Goal: Task Accomplishment & Management: Manage account settings

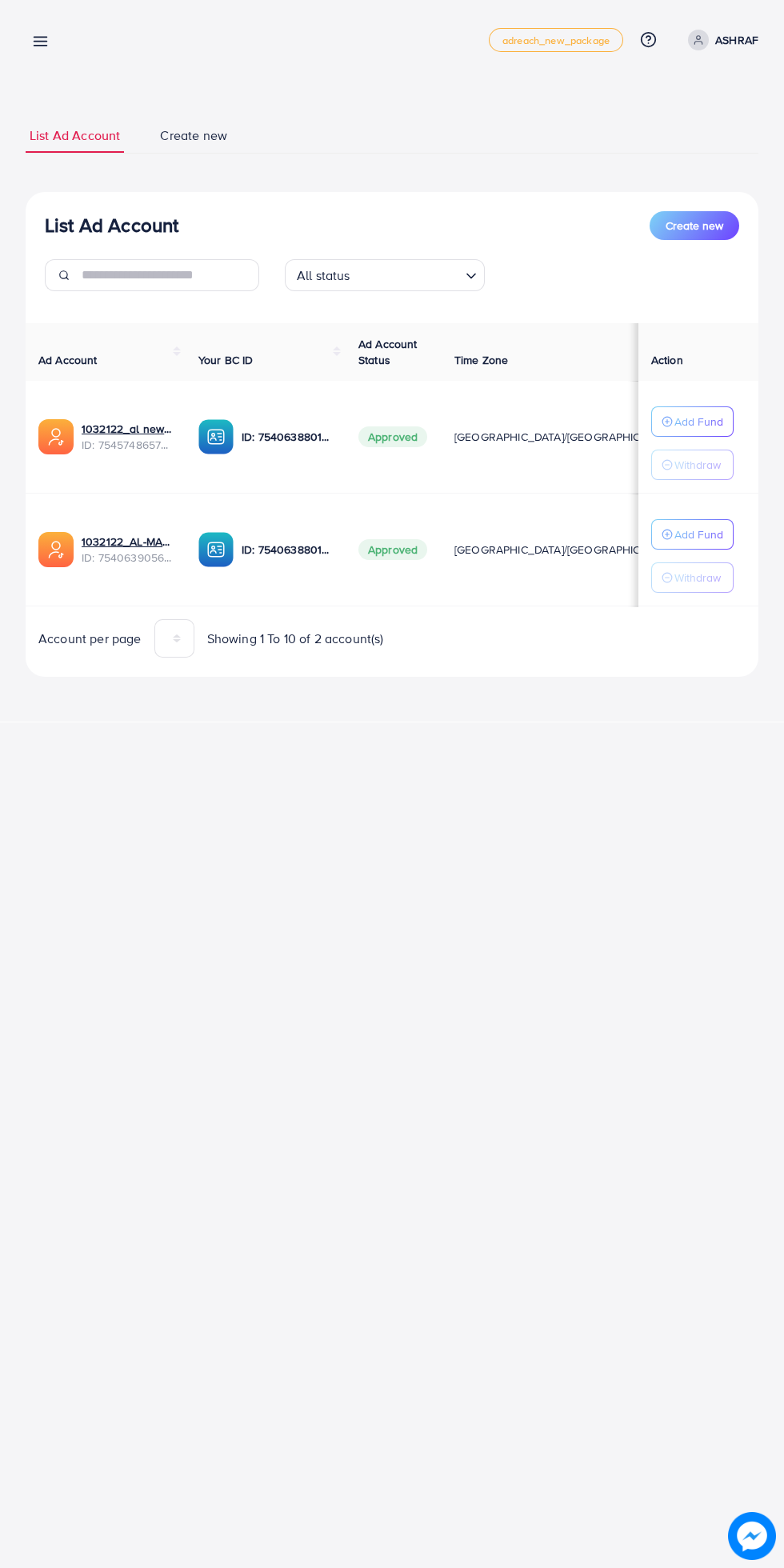
click at [719, 537] on p "Add Fund" at bounding box center [699, 534] width 49 height 19
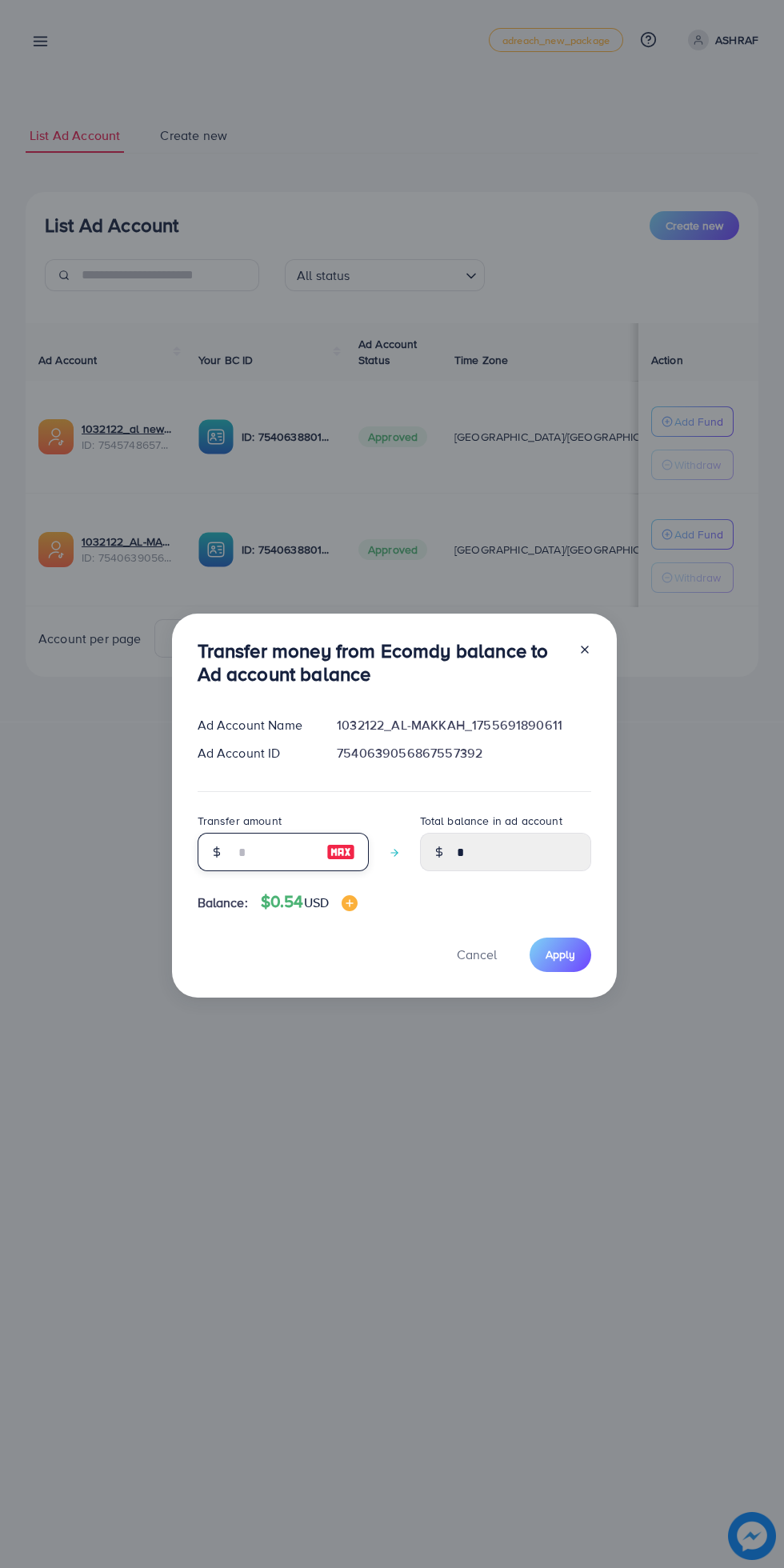
click at [270, 849] on input "number" at bounding box center [274, 852] width 80 height 39
click at [29, 52] on div "Transfer money from Ecomdy balance to Ad account balance Ad Account Name 103212…" at bounding box center [392, 784] width 784 height 1568
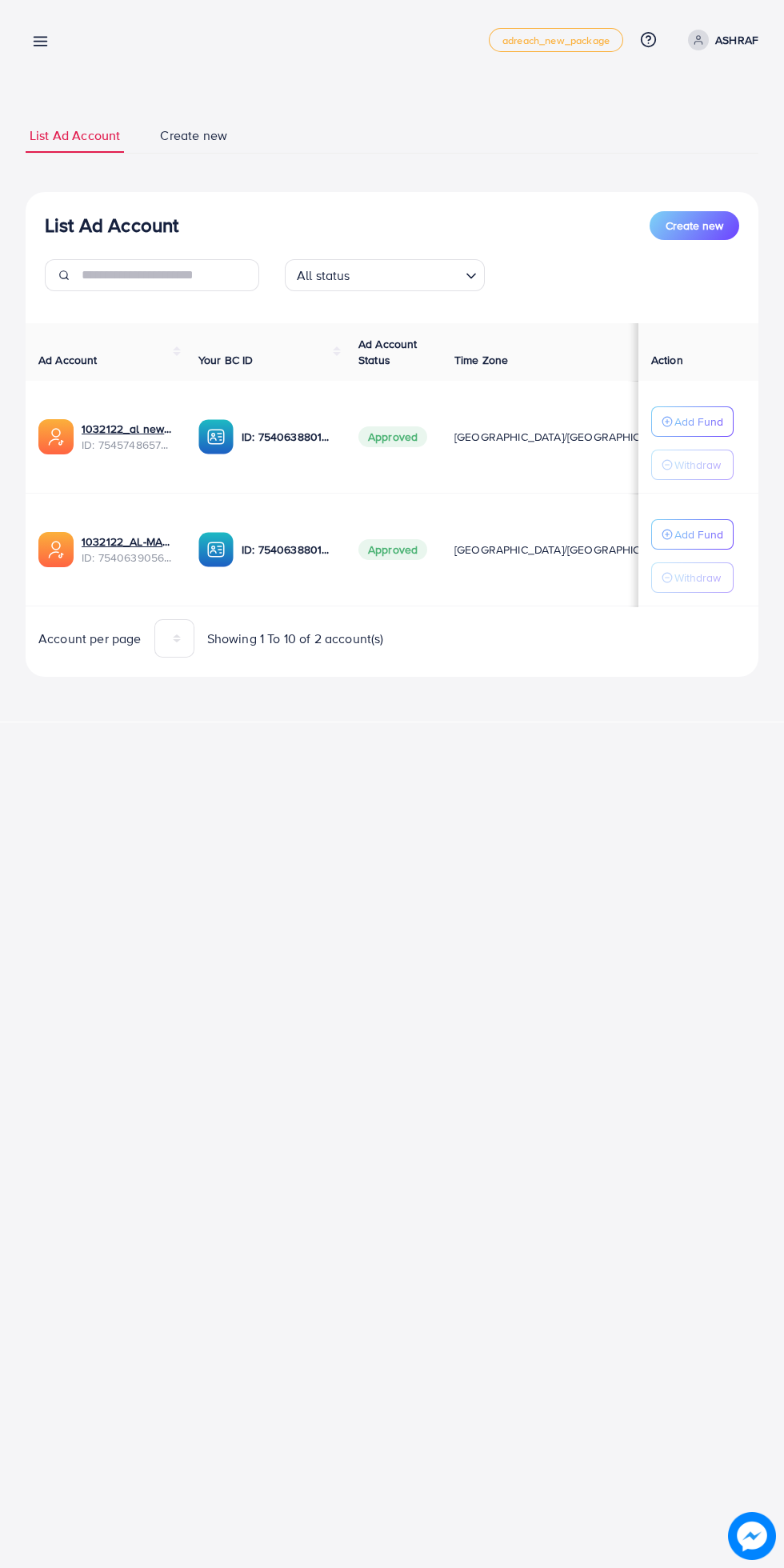
click at [49, 55] on div "My ad accounts adreach_new_package Help Center Contact Support Plans and Pricin…" at bounding box center [392, 39] width 734 height 45
click at [26, 33] on link at bounding box center [37, 40] width 23 height 20
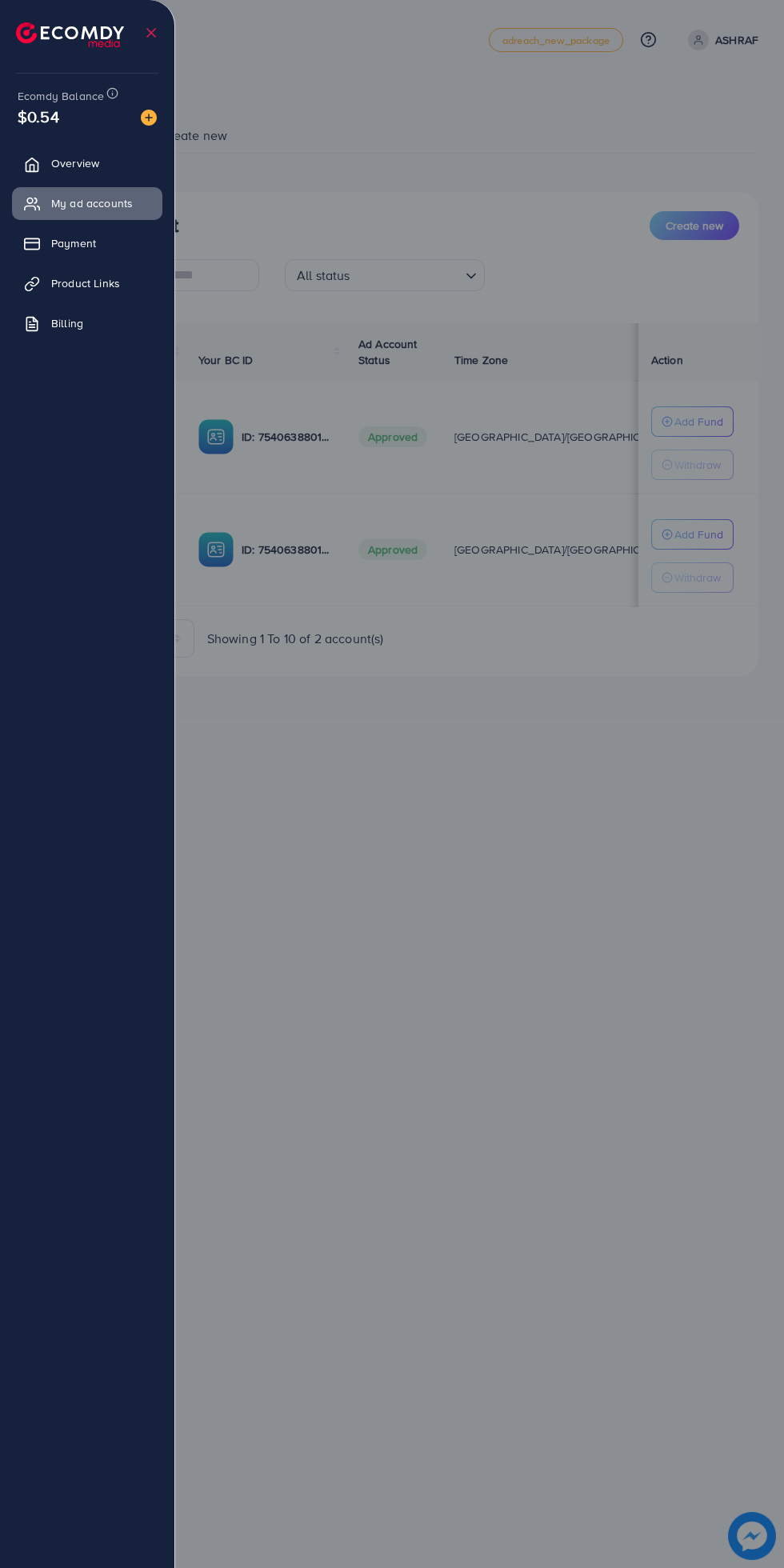
click at [45, 43] on img at bounding box center [70, 34] width 108 height 25
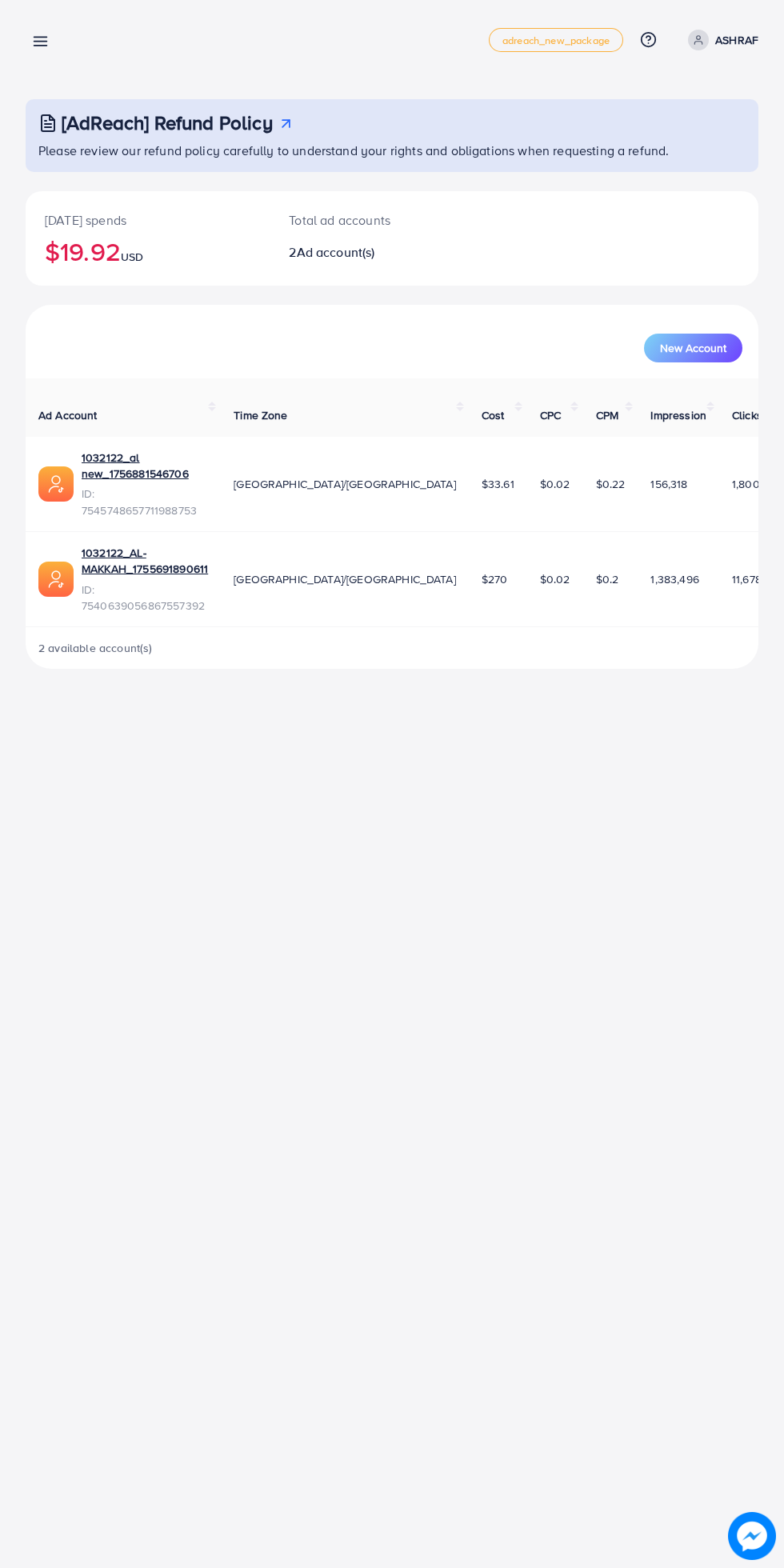
click at [40, 46] on line at bounding box center [40, 46] width 13 height 0
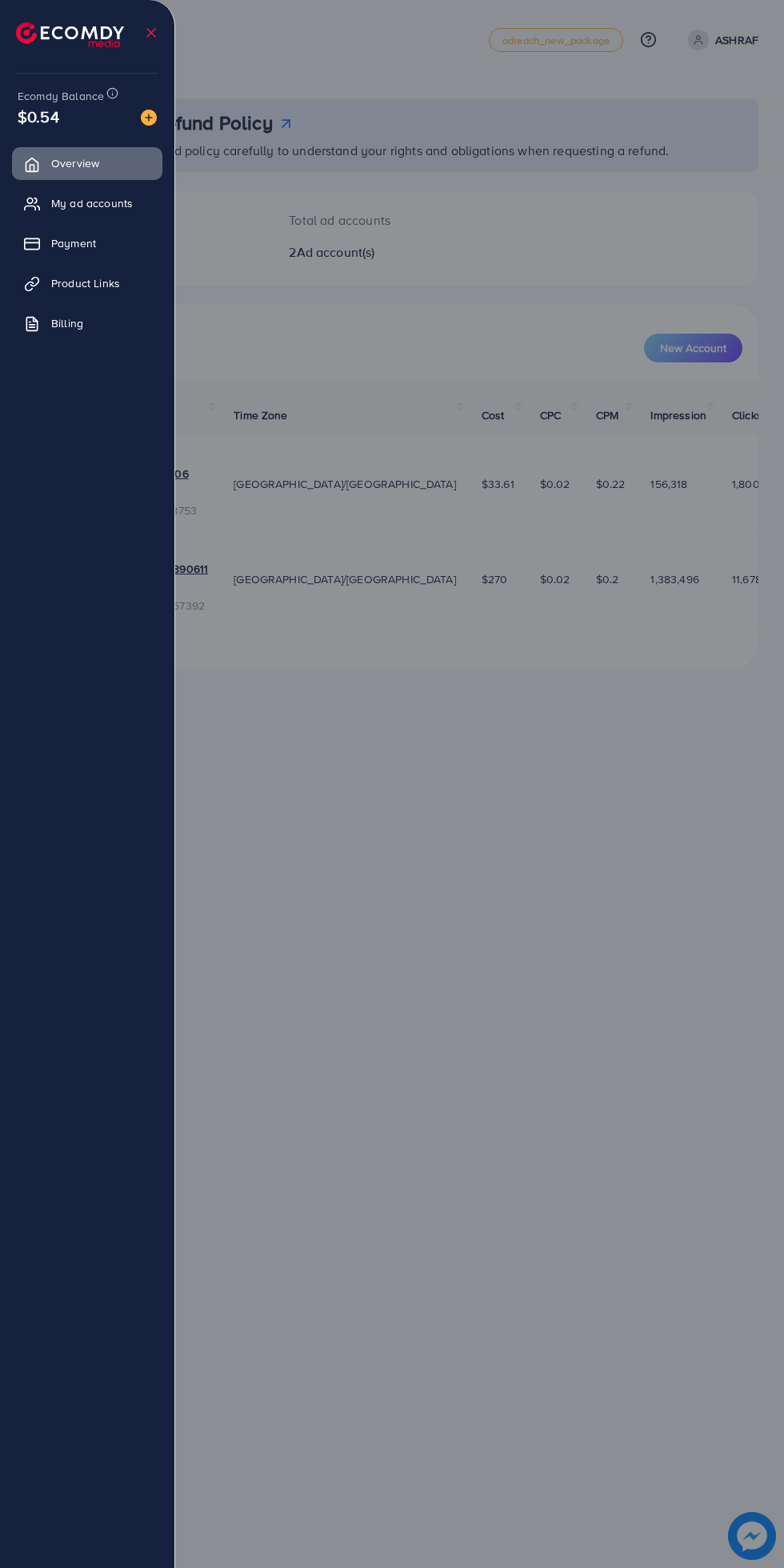
click at [731, 48] on div at bounding box center [392, 940] width 784 height 1882
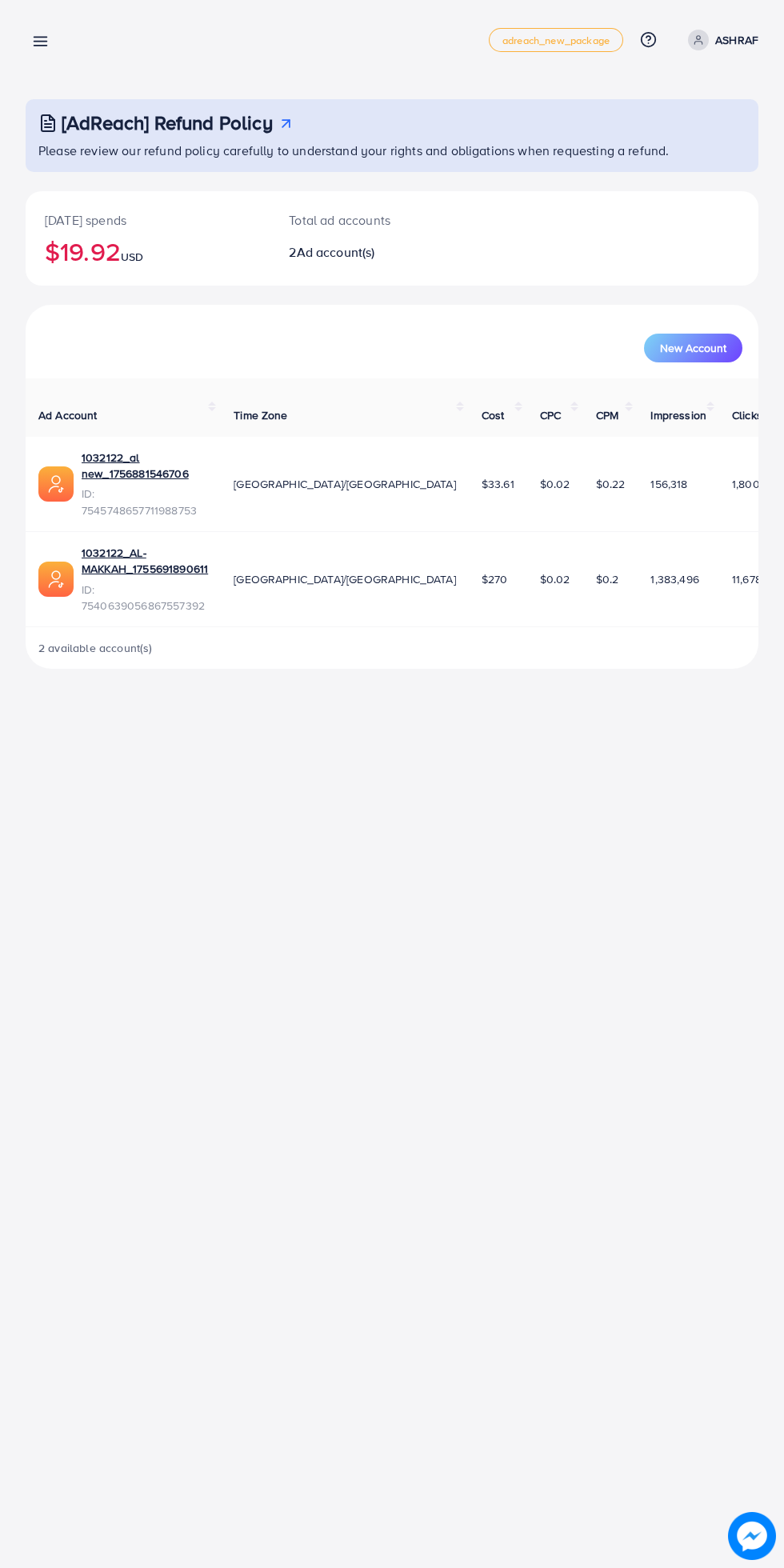
click at [743, 39] on p "ASHRAF" at bounding box center [736, 39] width 43 height 19
click at [701, 142] on link "Log out" at bounding box center [682, 131] width 152 height 36
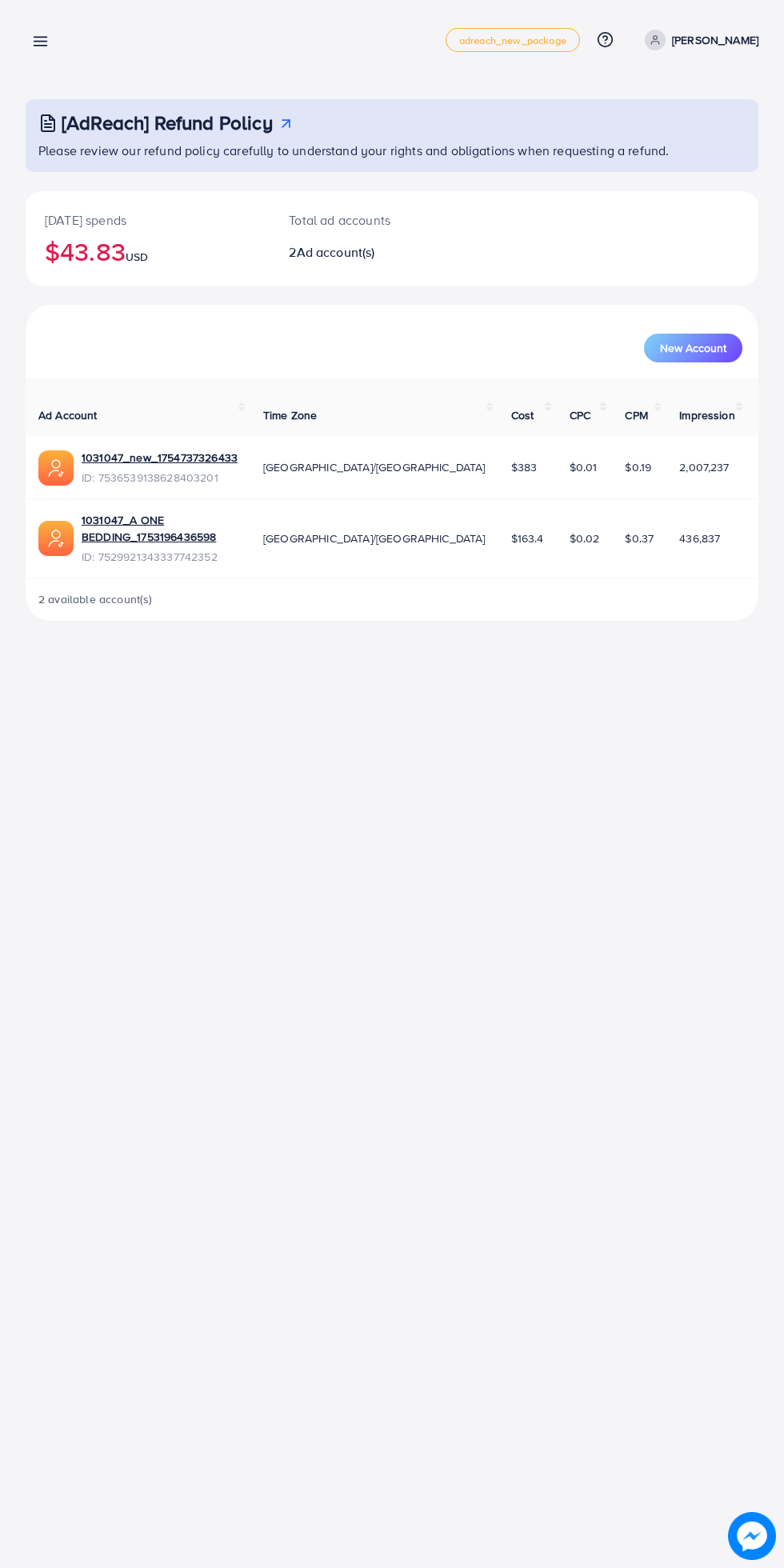
click at [28, 40] on link at bounding box center [37, 40] width 23 height 20
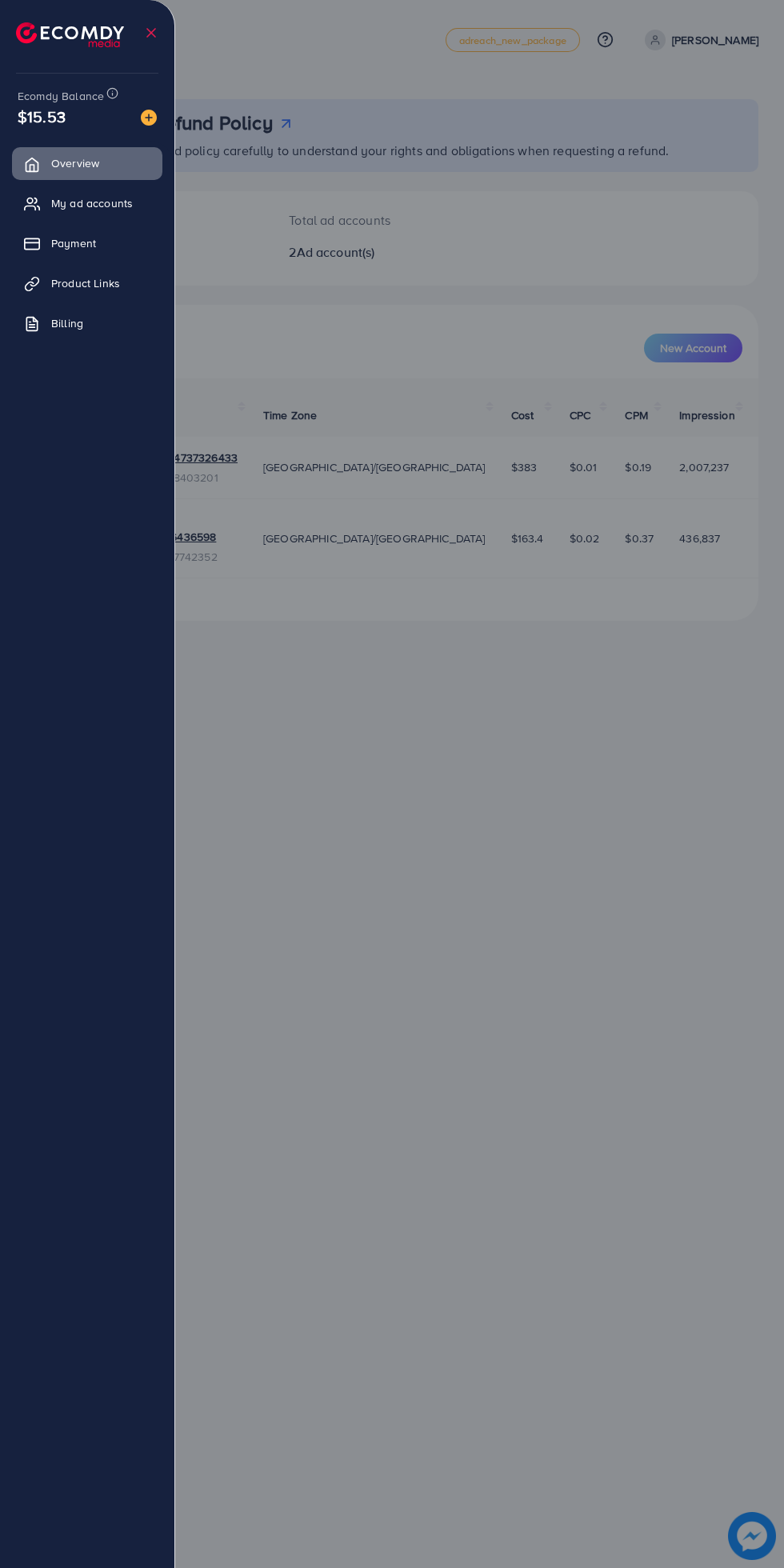
click at [78, 200] on span "My ad accounts" at bounding box center [92, 203] width 82 height 16
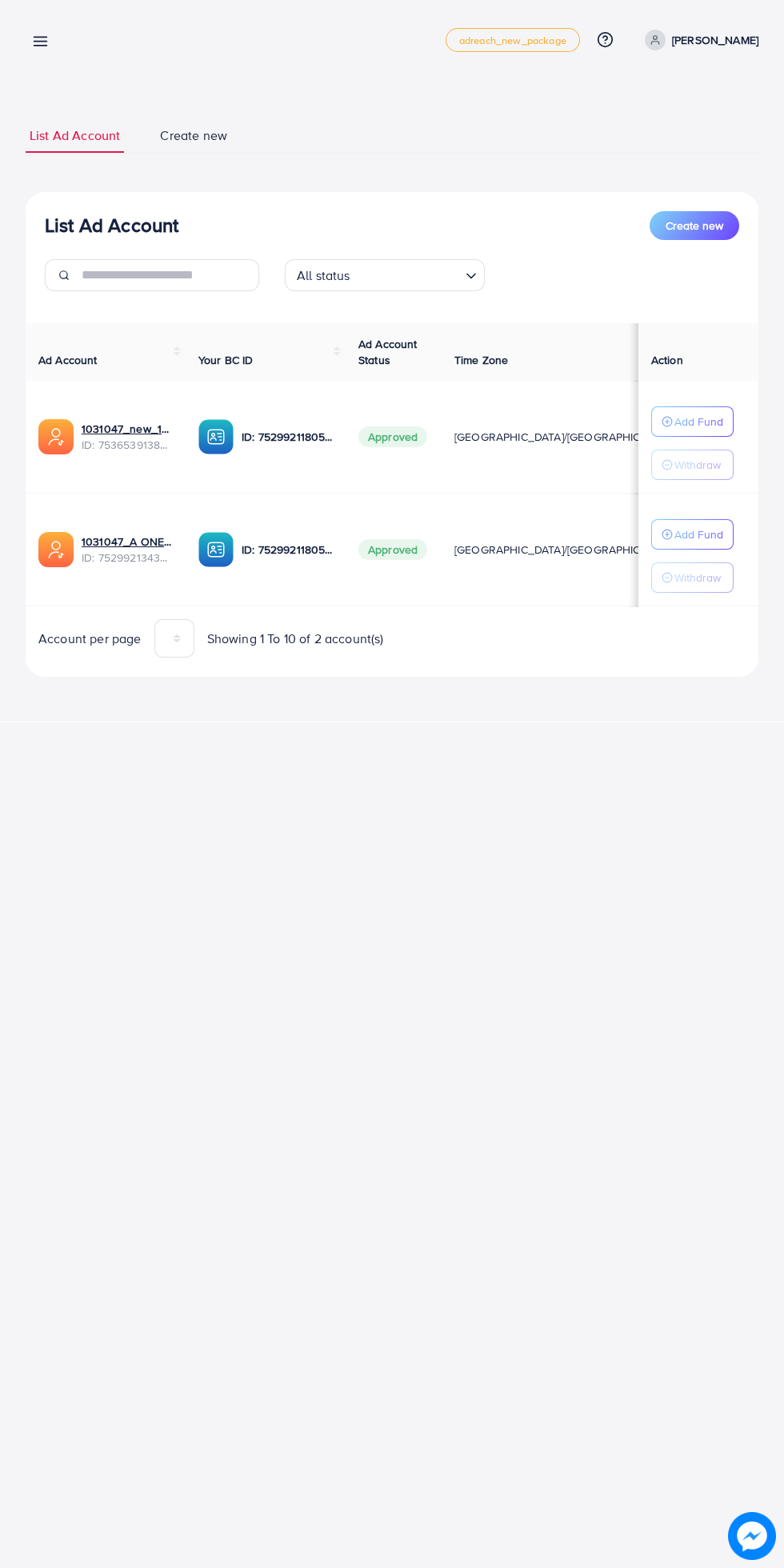
click at [701, 421] on p "Add Fund" at bounding box center [699, 421] width 49 height 19
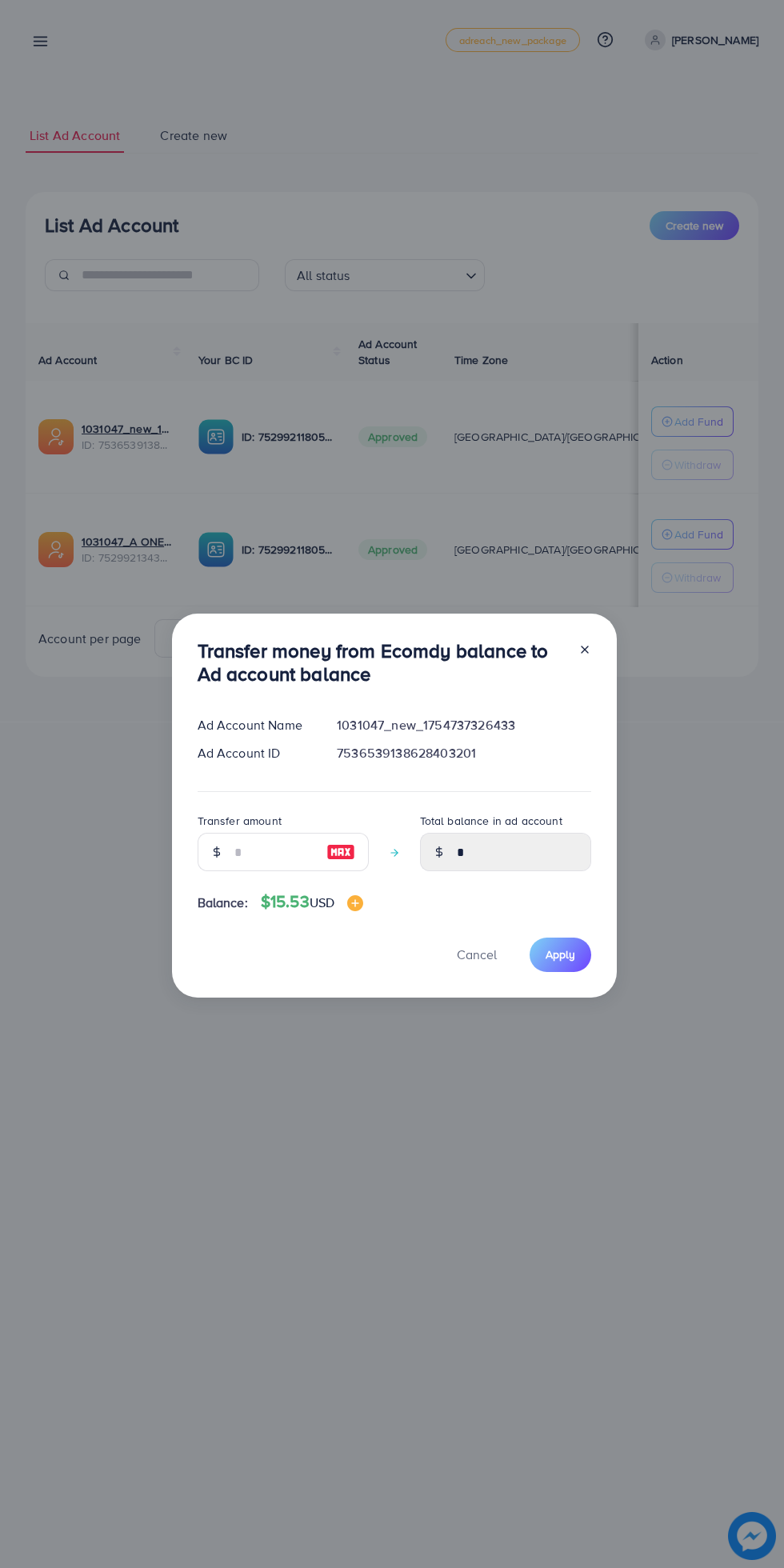
click at [339, 851] on img at bounding box center [341, 851] width 28 height 19
type input "**"
type input "*****"
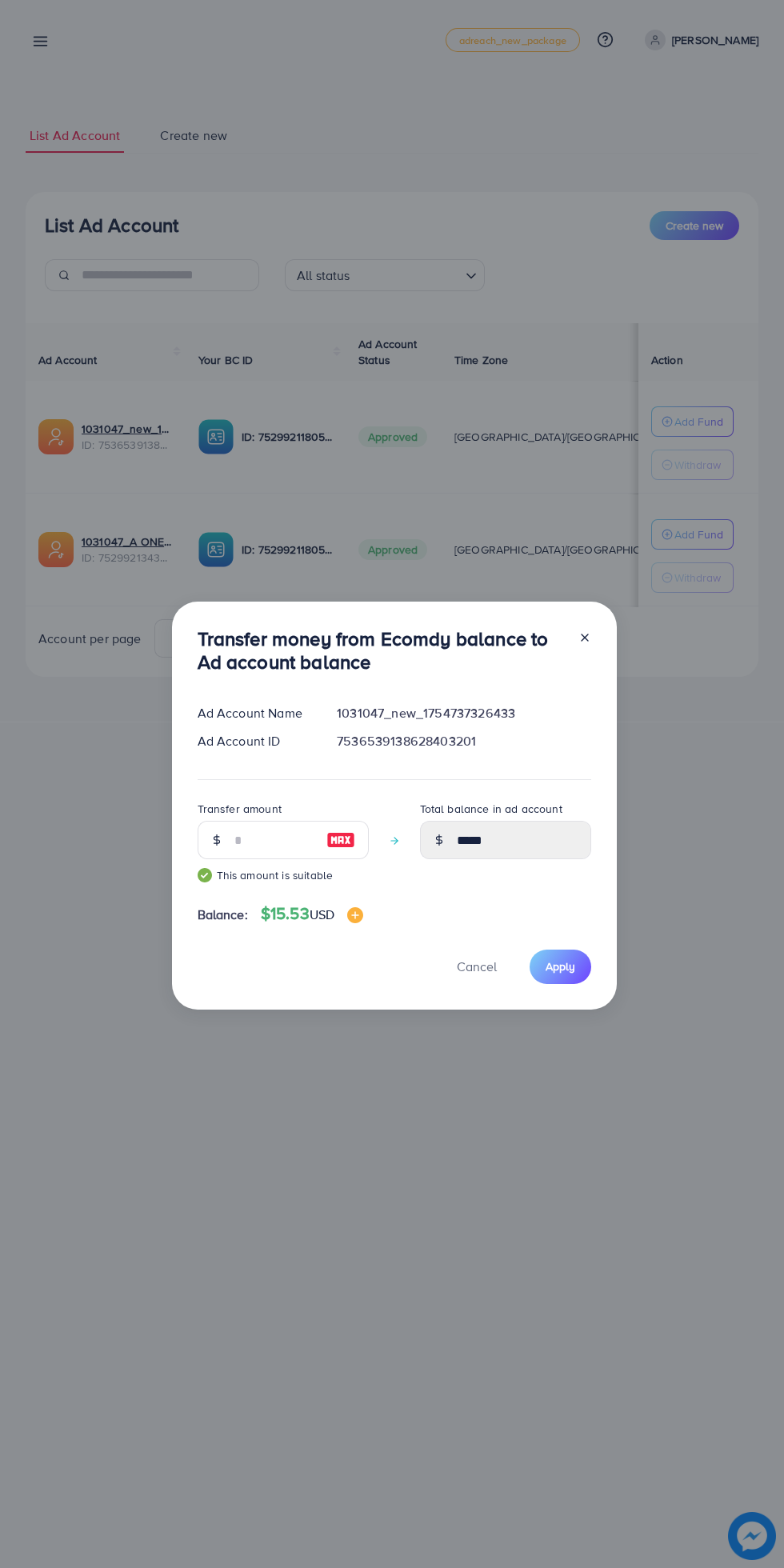
click at [562, 962] on span "Apply" at bounding box center [561, 966] width 29 height 16
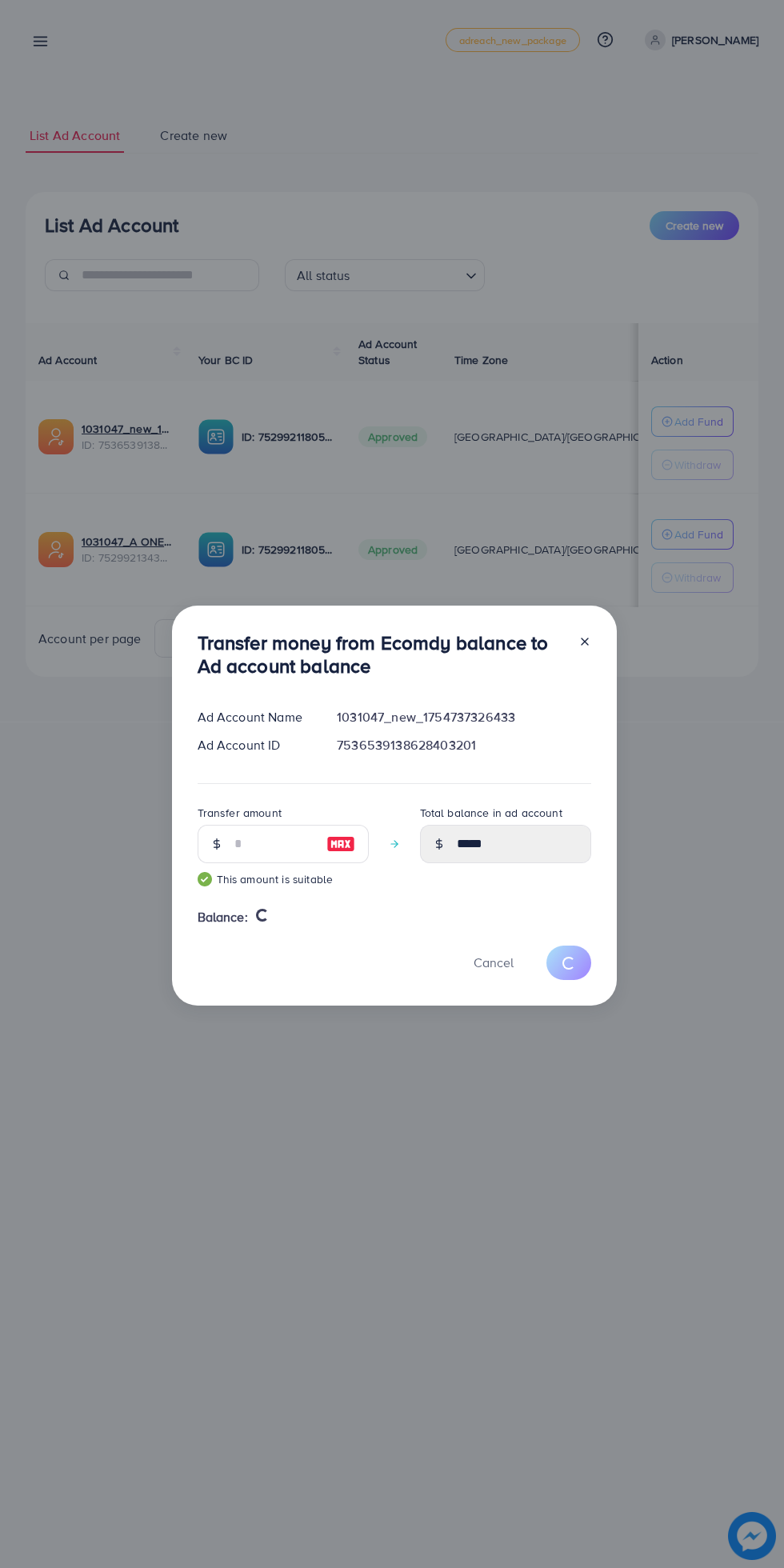
type input "*"
